Goal: Find specific page/section: Find specific page/section

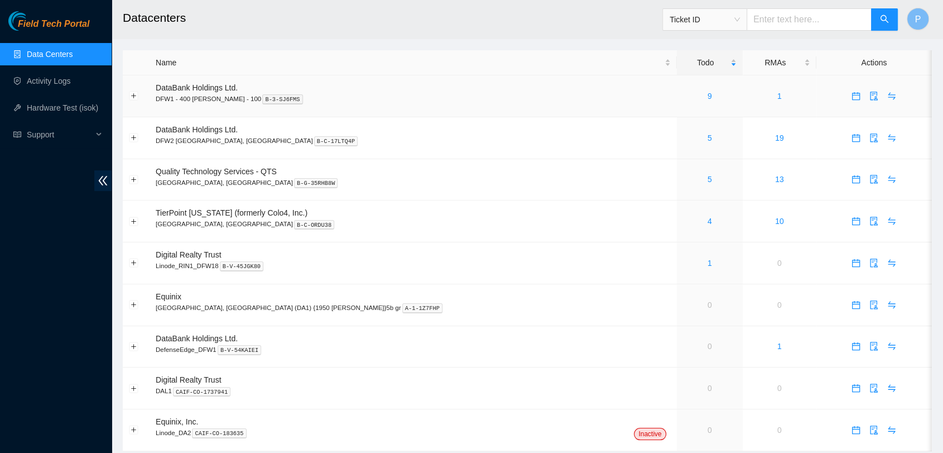
click at [677, 106] on td "9" at bounding box center [710, 96] width 66 height 42
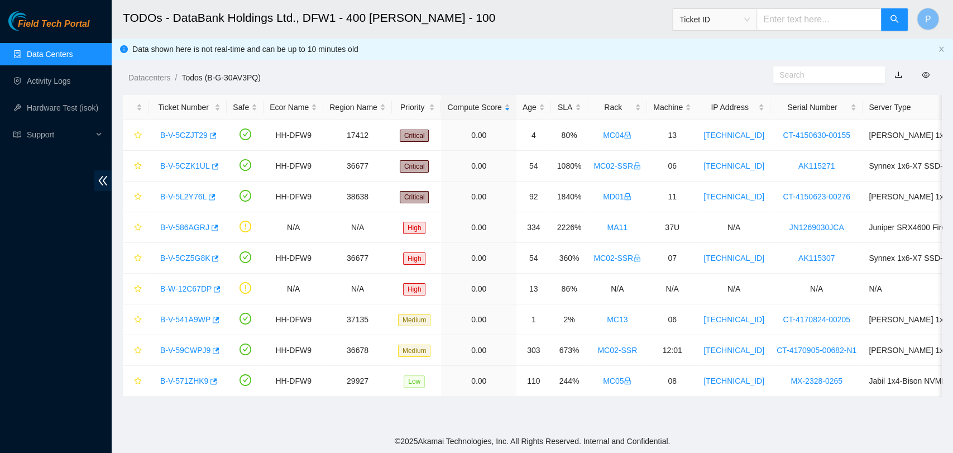
click at [72, 50] on link "Data Centers" at bounding box center [50, 54] width 46 height 9
